Goal: Information Seeking & Learning: Learn about a topic

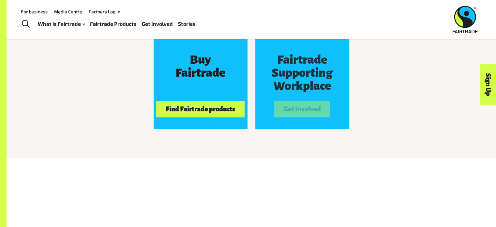
scroll to position [587, 0]
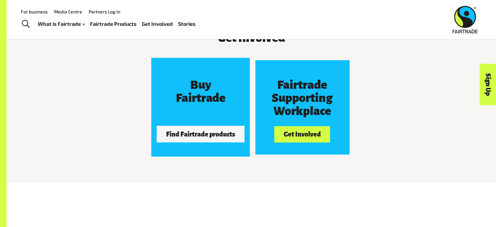
click at [202, 103] on h3 "Buy Fairtrade" at bounding box center [200, 92] width 70 height 26
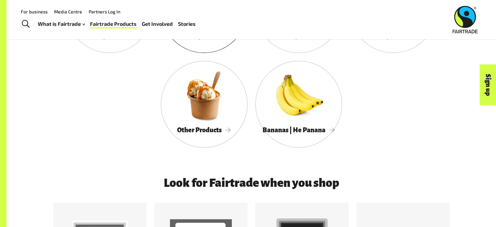
scroll to position [424, 0]
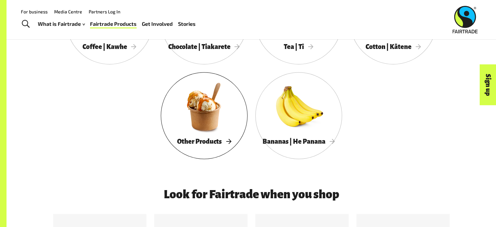
click at [197, 112] on div at bounding box center [204, 106] width 87 height 56
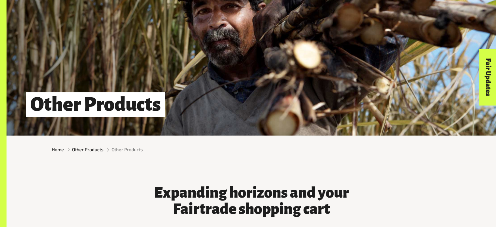
scroll to position [98, 0]
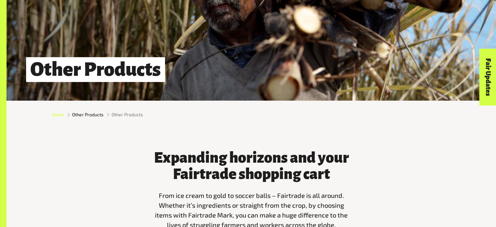
click at [54, 117] on span "Home" at bounding box center [58, 114] width 12 height 7
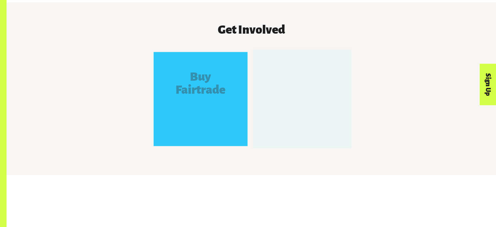
scroll to position [620, 0]
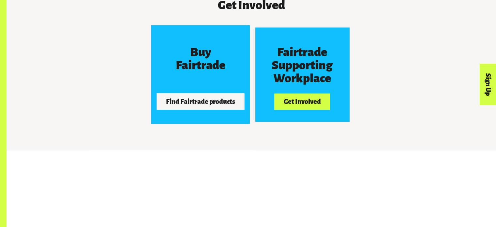
click at [205, 45] on div "Buy Fairtrade" at bounding box center [200, 58] width 70 height 39
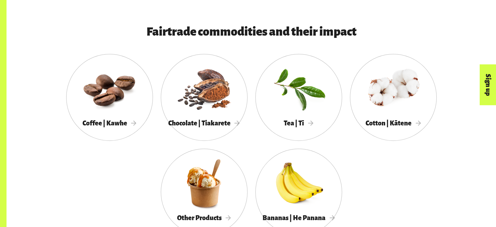
scroll to position [359, 0]
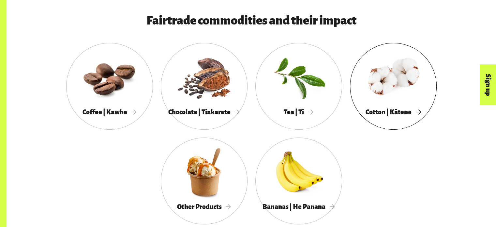
click at [367, 82] on div at bounding box center [393, 77] width 87 height 56
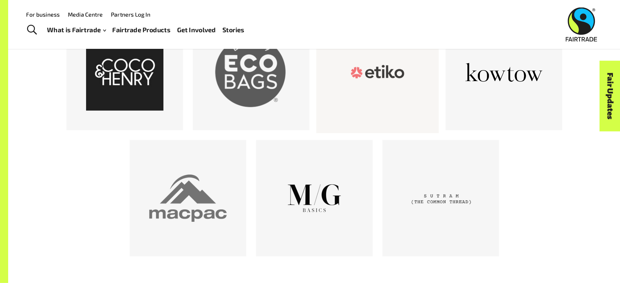
scroll to position [391, 0]
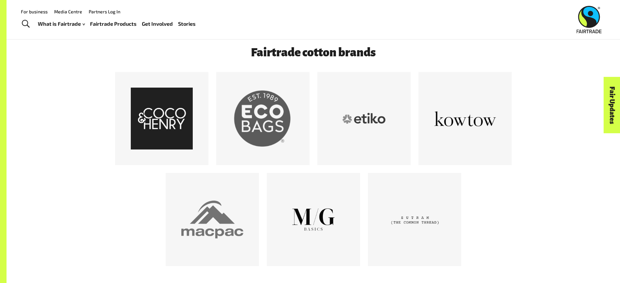
drag, startPoint x: 360, startPoint y: 4, endPoint x: 450, endPoint y: 22, distance: 91.4
click at [450, 22] on div "Menu For business Media Centre Partners Log In What is Fairtrade How Fairtrade …" at bounding box center [310, 19] width 620 height 39
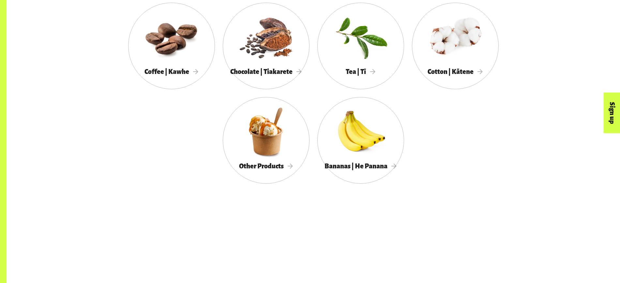
scroll to position [448, 0]
